Goal: Task Accomplishment & Management: Use online tool/utility

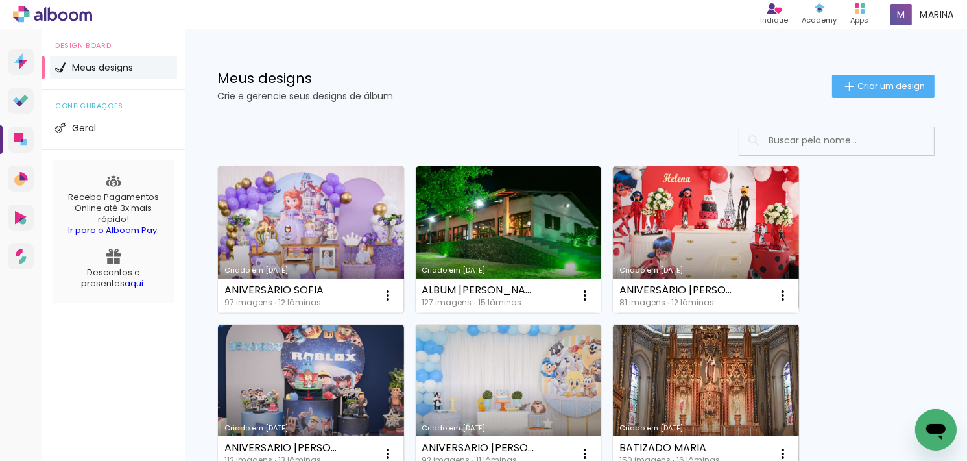
click at [311, 219] on link "Criado em [DATE]" at bounding box center [311, 239] width 186 height 147
click at [337, 211] on link "Criado em [DATE]" at bounding box center [311, 239] width 186 height 147
